Goal: Task Accomplishment & Management: Use online tool/utility

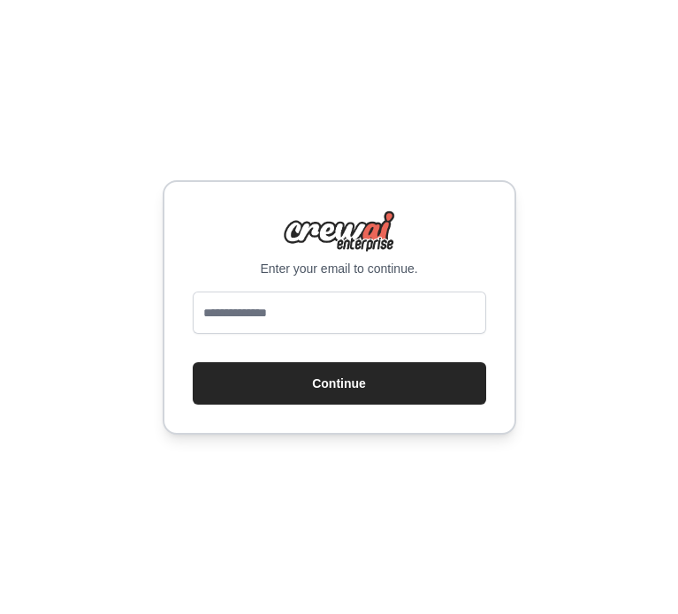
click at [302, 312] on input "email" at bounding box center [339, 313] width 293 height 42
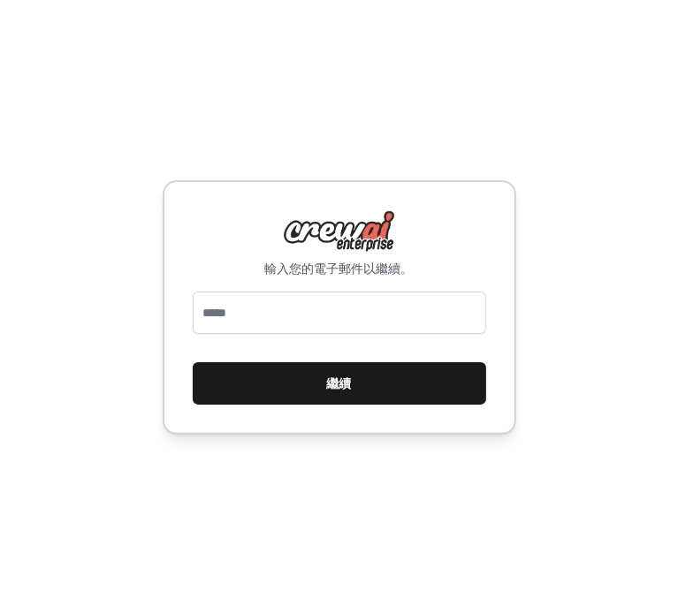
type input "**********"
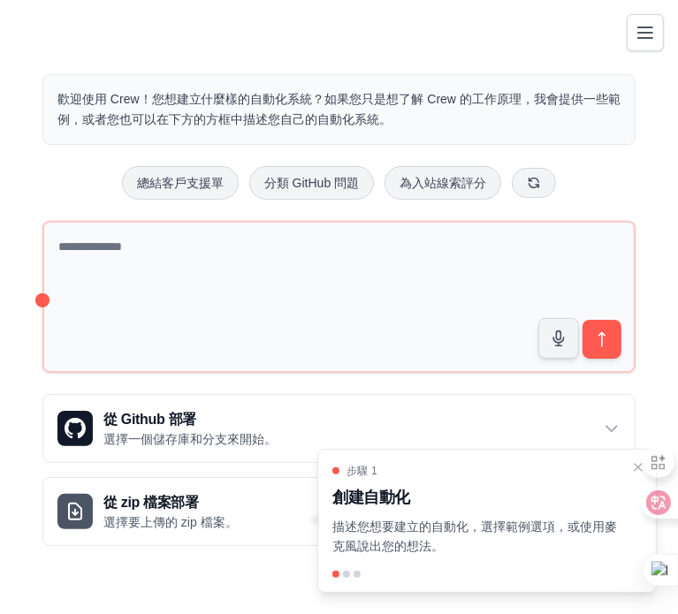
click at [481, 37] on main "歡迎使用 Crew！您想建立什麼樣的自動化系統？如果您只是想了解 Crew 的工作原理，我會提供一些範例，或者您也可以在下方的方框中描述您自己的自動化系統。 …" at bounding box center [339, 296] width 678 height 592
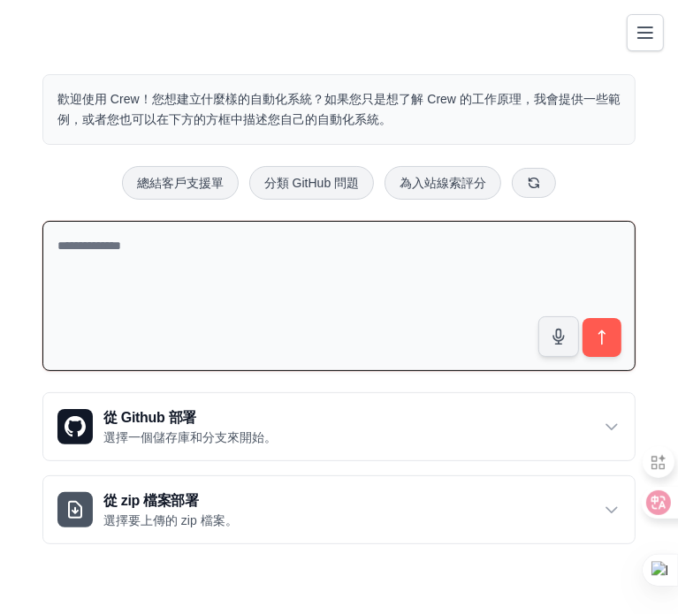
click at [100, 251] on textarea at bounding box center [338, 296] width 593 height 151
click at [173, 247] on textarea "**********" at bounding box center [338, 296] width 593 height 151
drag, startPoint x: 185, startPoint y: 242, endPoint x: 60, endPoint y: 243, distance: 124.6
click at [51, 253] on textarea "**********" at bounding box center [338, 296] width 593 height 151
paste textarea "**********"
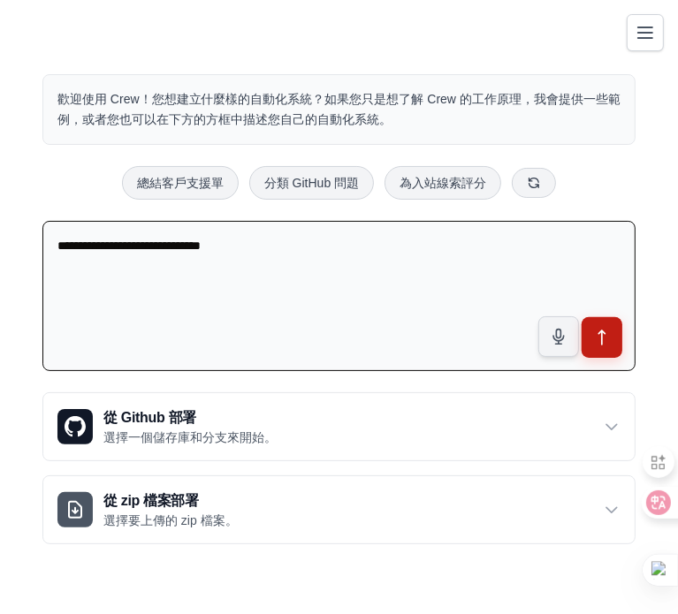
type textarea "**********"
click at [600, 331] on icon "submit" at bounding box center [602, 338] width 19 height 19
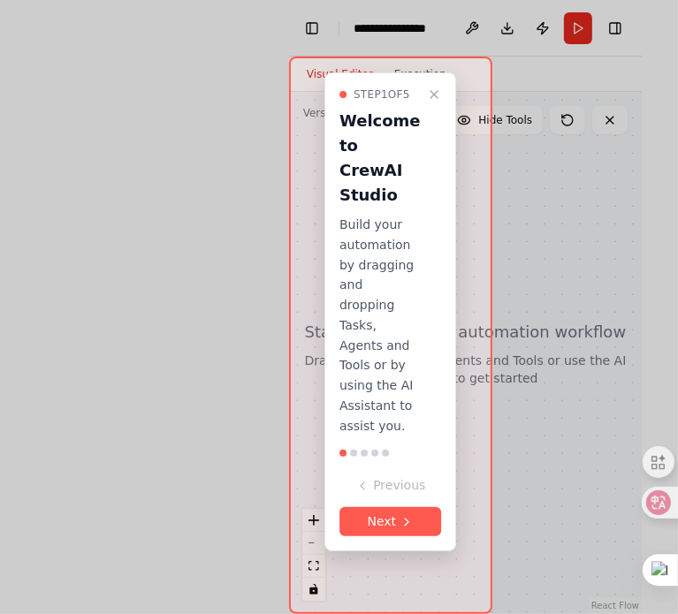
click at [519, 237] on div at bounding box center [339, 307] width 678 height 614
click at [389, 529] on button "Next" at bounding box center [390, 521] width 103 height 29
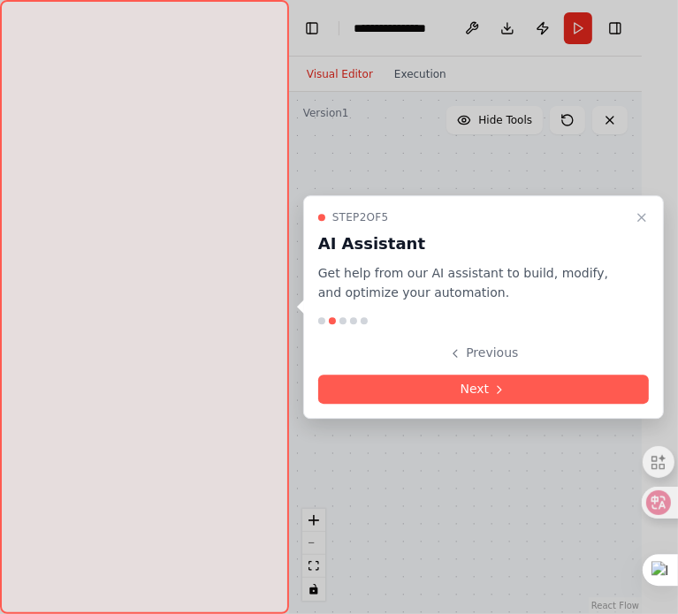
drag, startPoint x: 125, startPoint y: 274, endPoint x: 181, endPoint y: 311, distance: 67.7
click at [181, 311] on div at bounding box center [144, 307] width 289 height 614
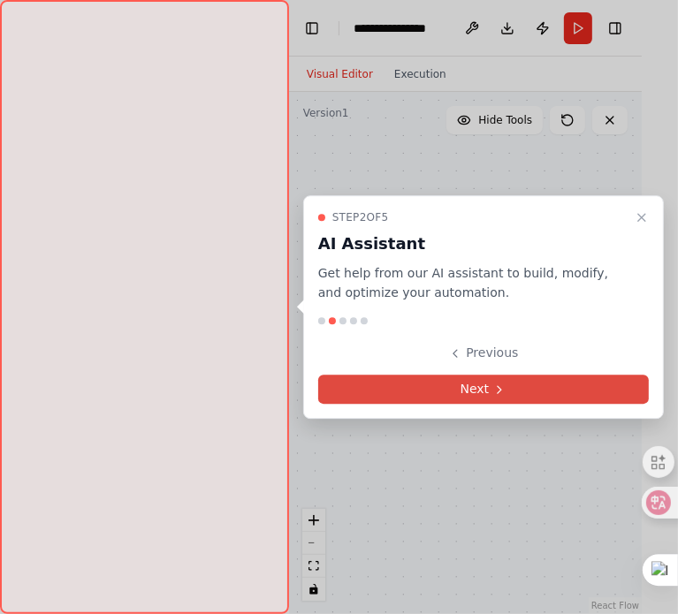
click at [499, 393] on icon at bounding box center [499, 390] width 14 height 14
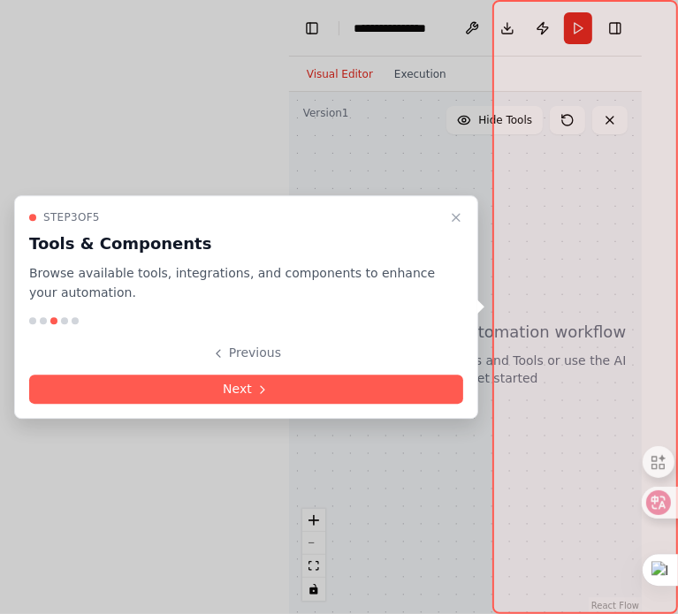
click at [148, 88] on div at bounding box center [339, 307] width 678 height 614
click at [458, 216] on icon "Close walkthrough" at bounding box center [456, 217] width 7 height 7
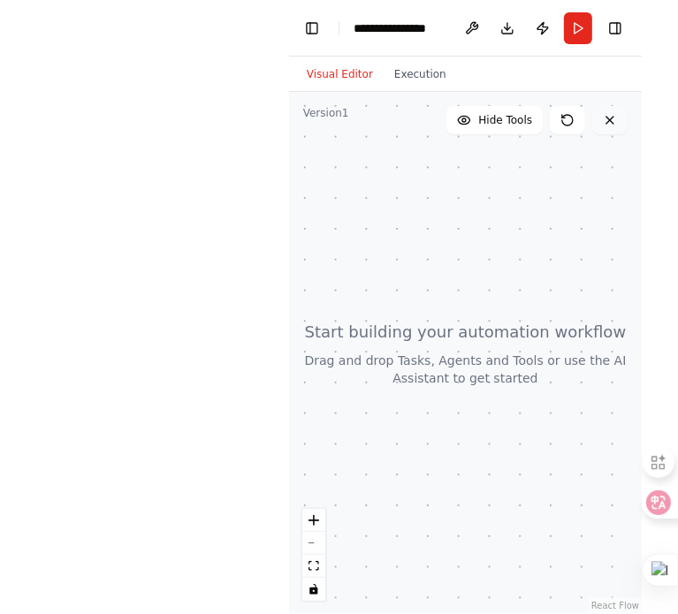
click at [610, 119] on icon at bounding box center [609, 120] width 7 height 7
click at [605, 121] on icon at bounding box center [610, 120] width 14 height 14
click at [406, 489] on div at bounding box center [465, 353] width 353 height 522
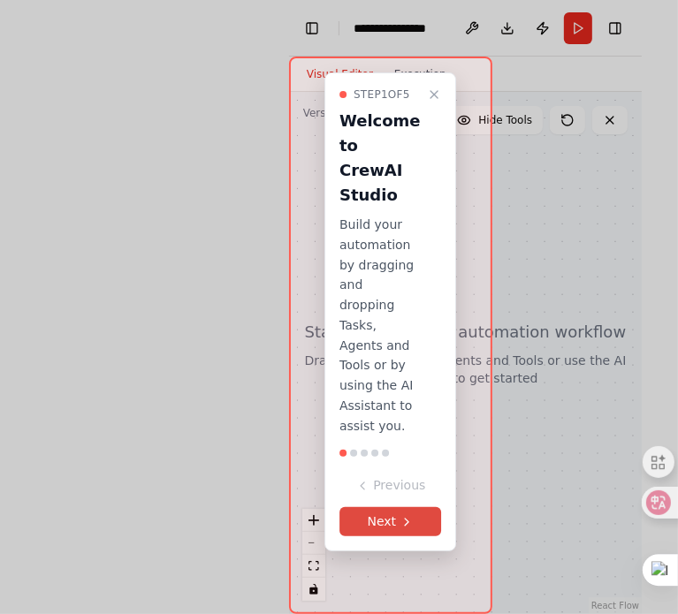
click at [392, 537] on button "Next" at bounding box center [390, 521] width 103 height 29
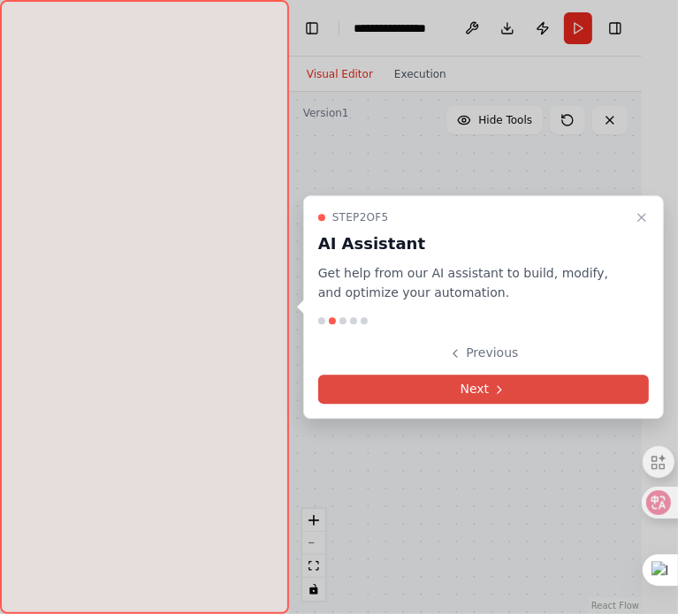
click at [430, 384] on button "Next" at bounding box center [483, 389] width 331 height 29
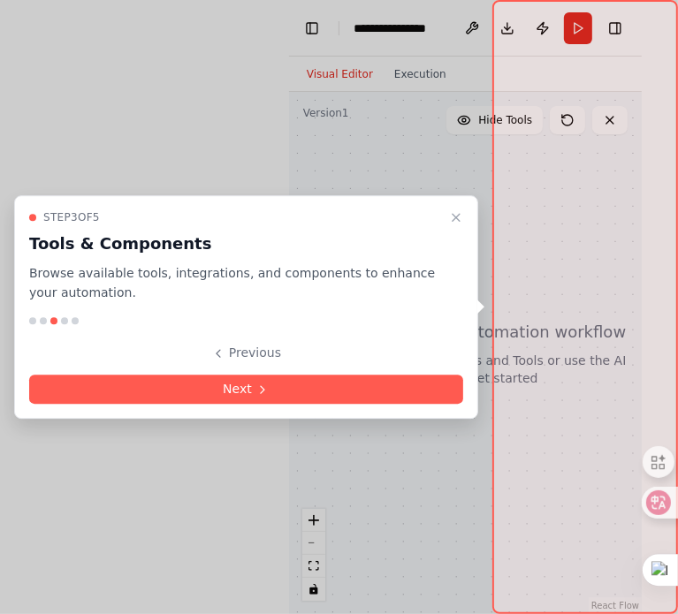
click at [167, 137] on div at bounding box center [339, 307] width 678 height 614
click at [406, 69] on div at bounding box center [339, 307] width 678 height 614
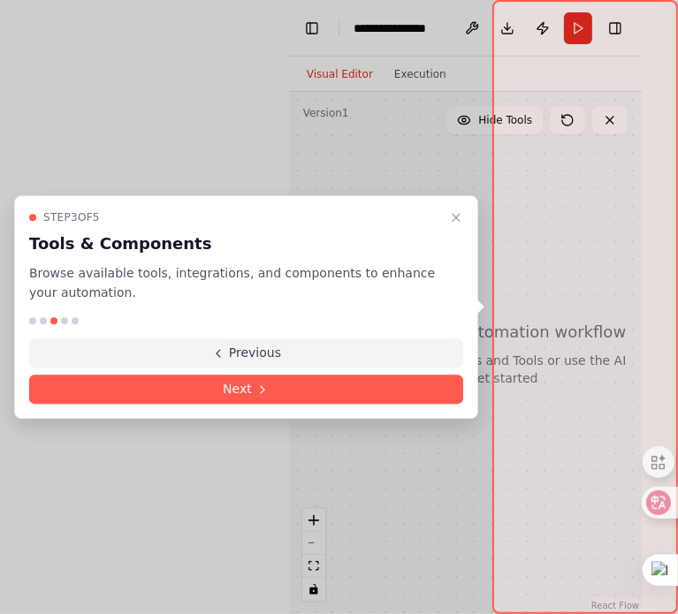
click at [259, 356] on button "Previous" at bounding box center [246, 353] width 434 height 29
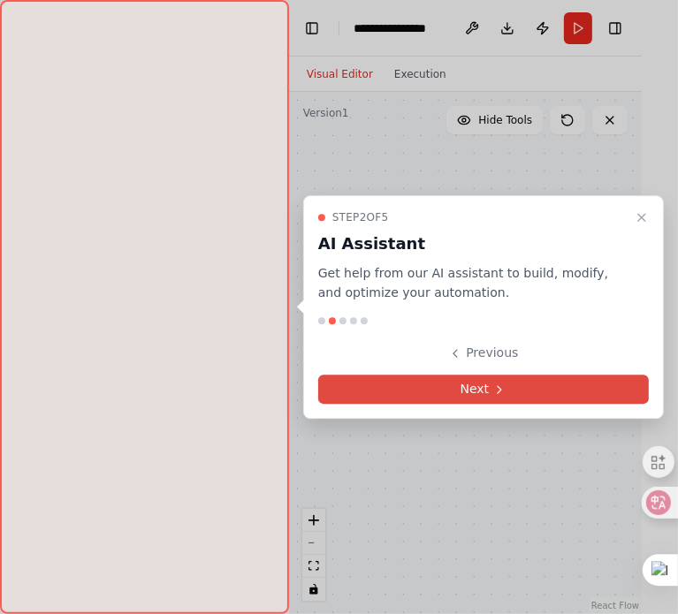
click at [475, 387] on button "Next" at bounding box center [483, 389] width 331 height 29
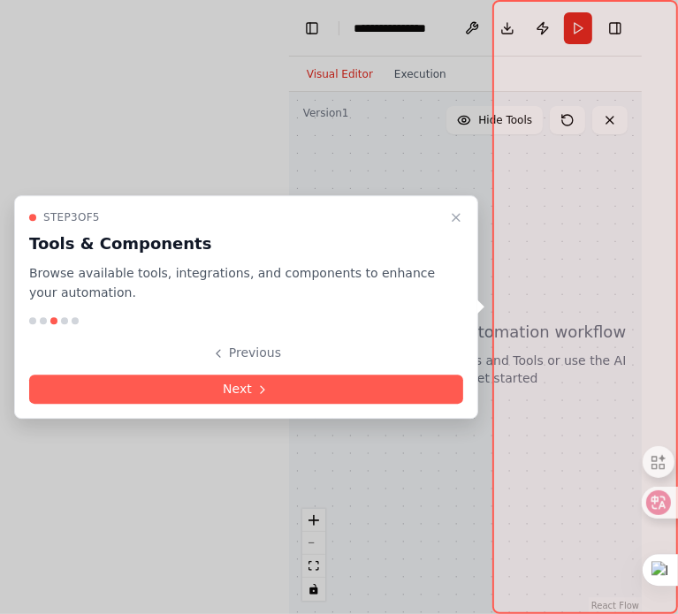
drag, startPoint x: 657, startPoint y: 17, endPoint x: 223, endPoint y: 136, distance: 450.1
click at [223, 136] on div "**********" at bounding box center [339, 307] width 678 height 614
click at [460, 220] on icon "Close walkthrough" at bounding box center [456, 217] width 7 height 7
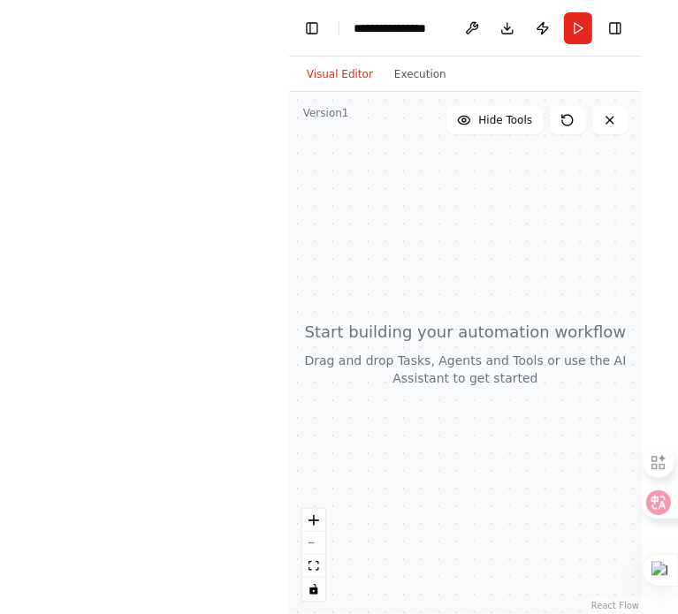
click at [472, 495] on div at bounding box center [465, 353] width 353 height 522
click at [424, 206] on div at bounding box center [465, 353] width 353 height 522
